Goal: Task Accomplishment & Management: Manage account settings

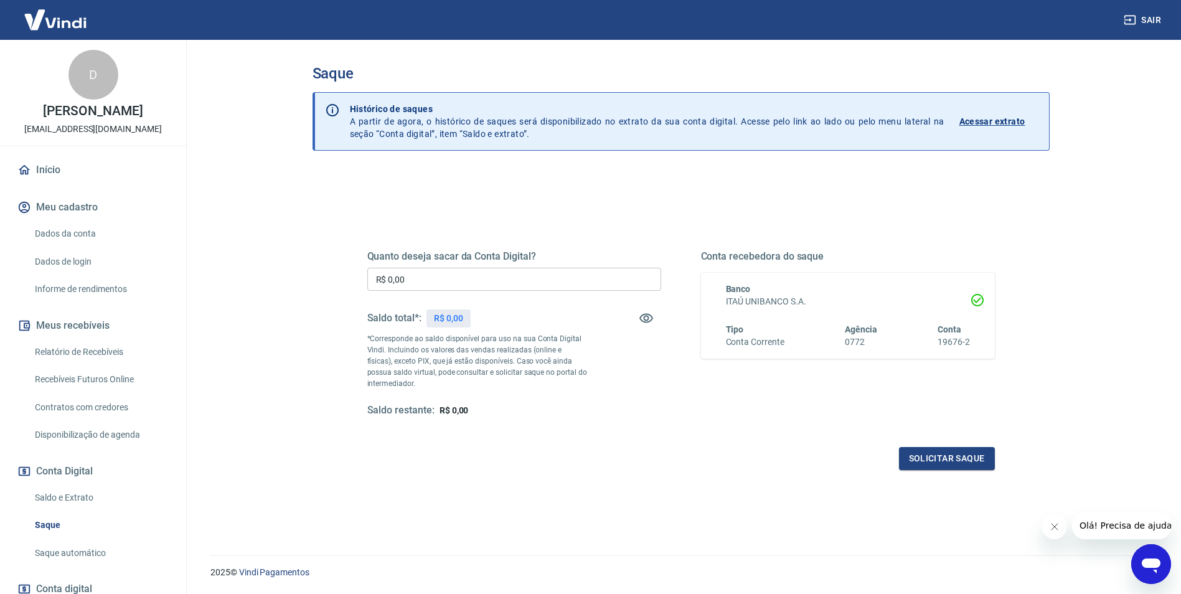
click at [659, 207] on div "Quanto deseja sacar da Conta Digital? R$ 0,00 ​ Saldo total*: R$ 0,00 *Correspo…" at bounding box center [681, 341] width 658 height 290
